Goal: Check status: Check status

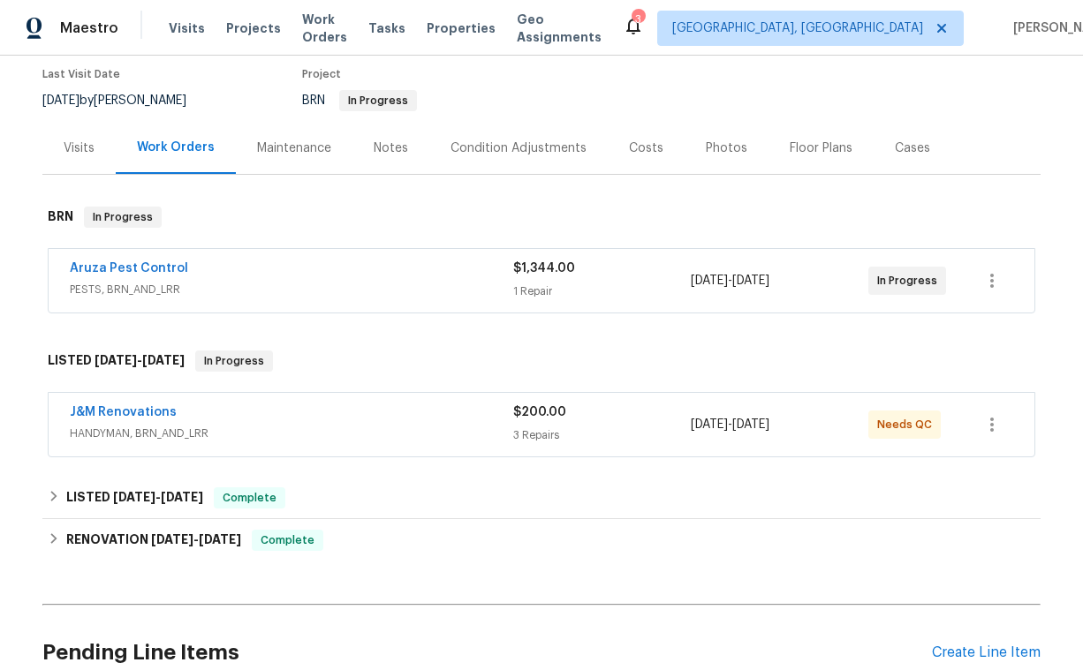
scroll to position [149, 0]
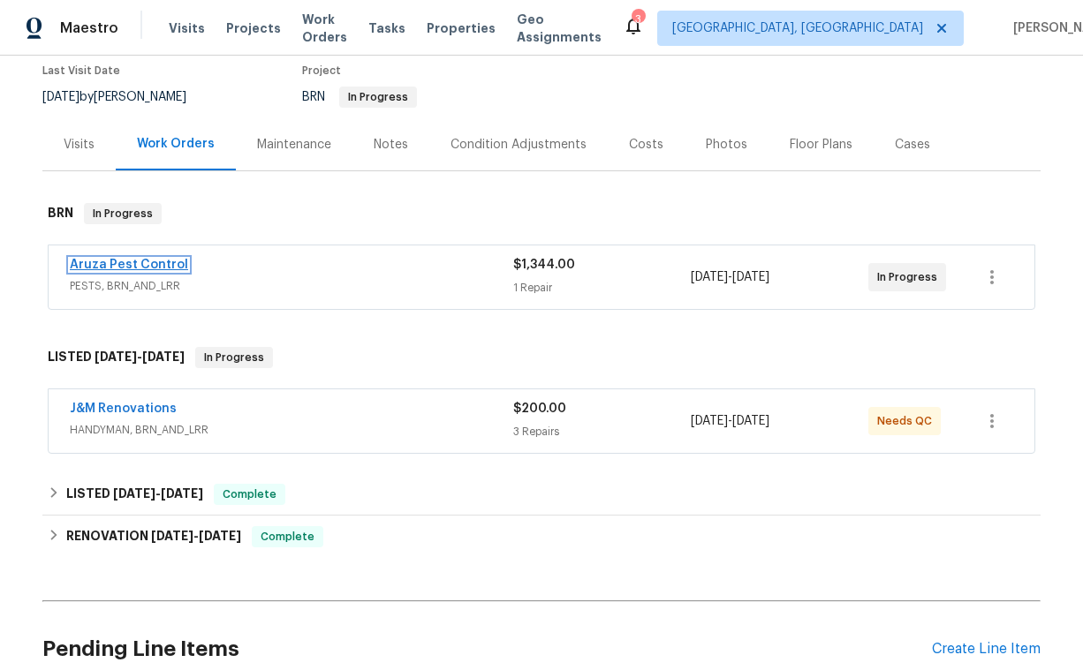
click at [156, 260] on link "Aruza Pest Control" at bounding box center [129, 265] width 118 height 12
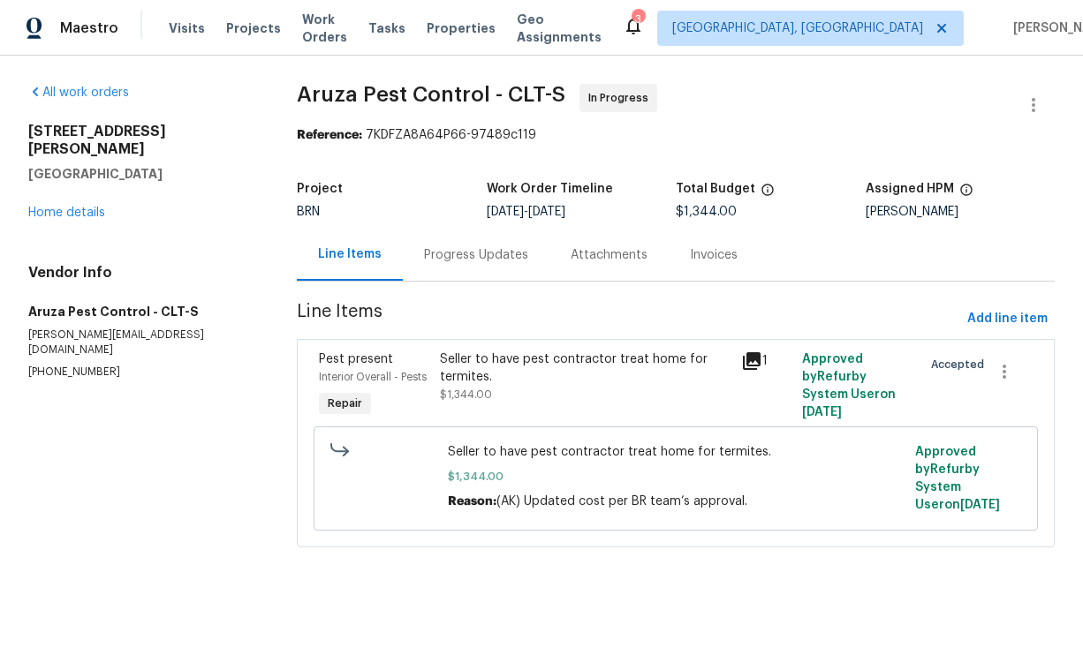
click at [697, 254] on div "Invoices" at bounding box center [714, 255] width 48 height 18
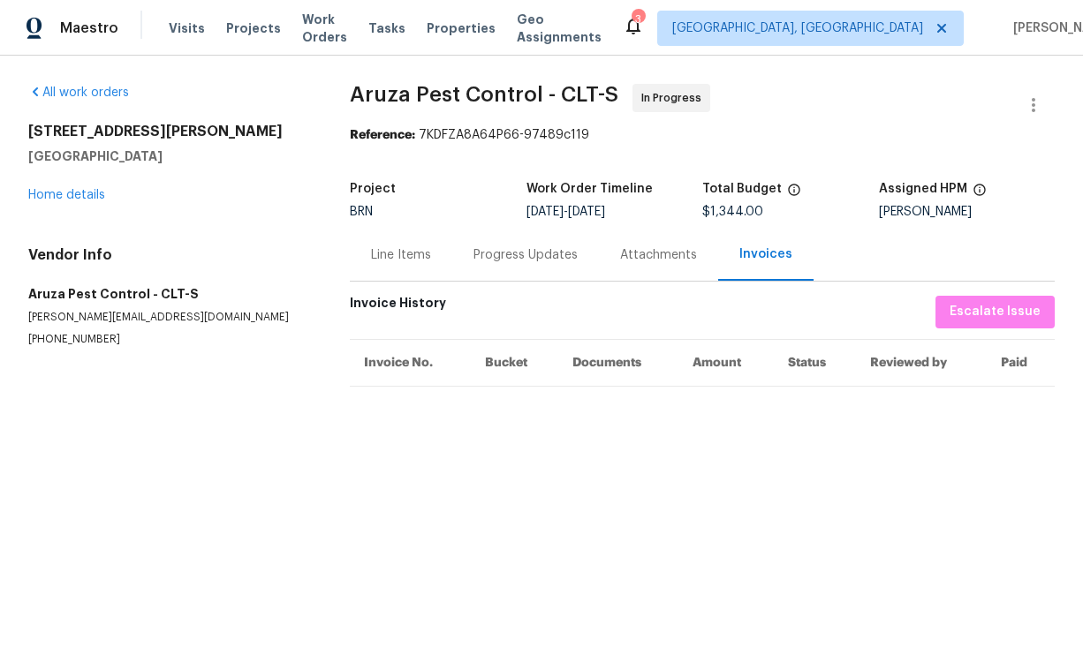
click at [670, 253] on div "Attachments" at bounding box center [658, 255] width 77 height 18
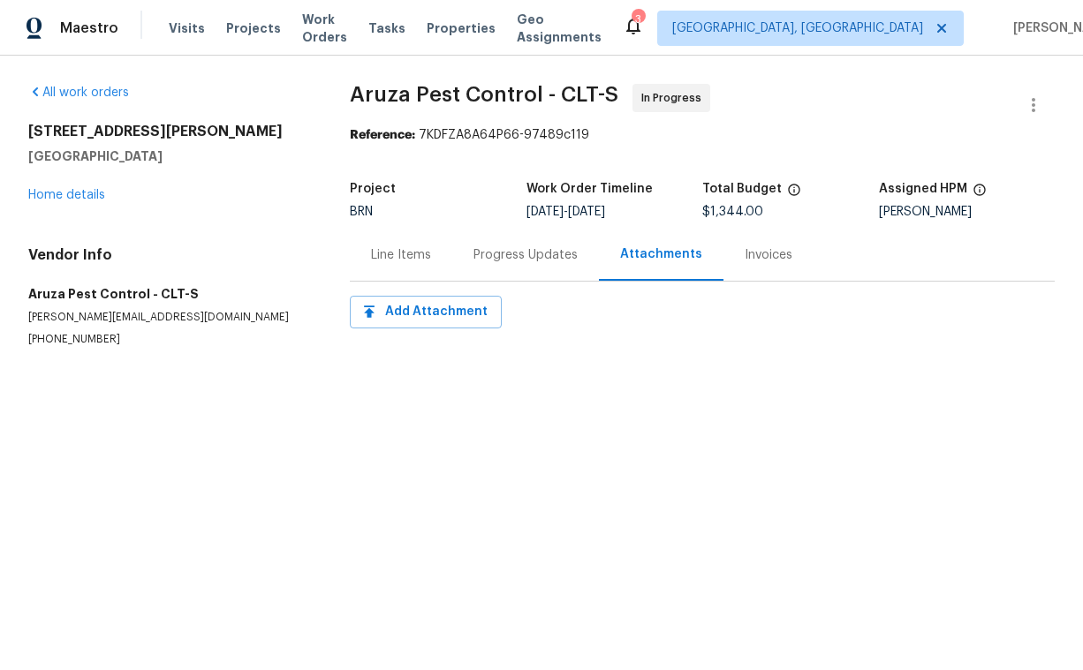
click at [546, 258] on div "Progress Updates" at bounding box center [525, 255] width 104 height 18
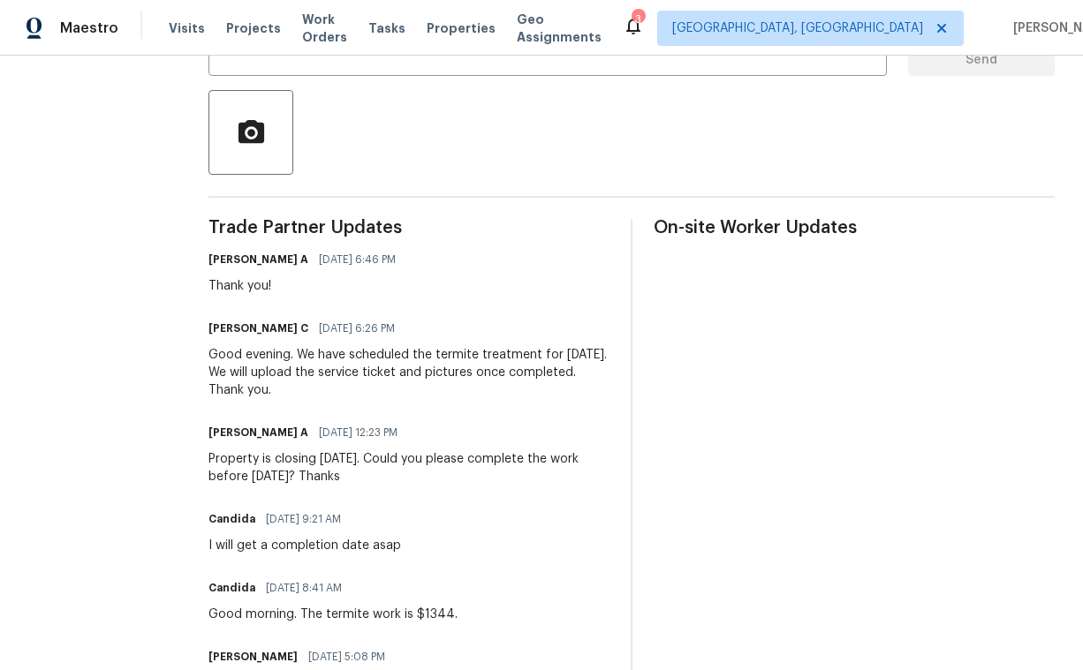
scroll to position [374, 0]
